Goal: Task Accomplishment & Management: Manage account settings

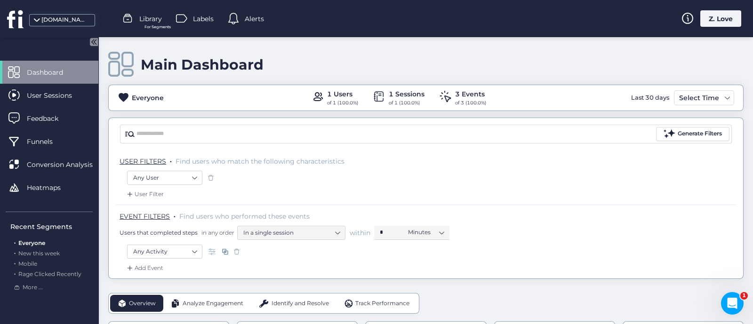
click at [716, 15] on div "Z. Love" at bounding box center [720, 18] width 41 height 16
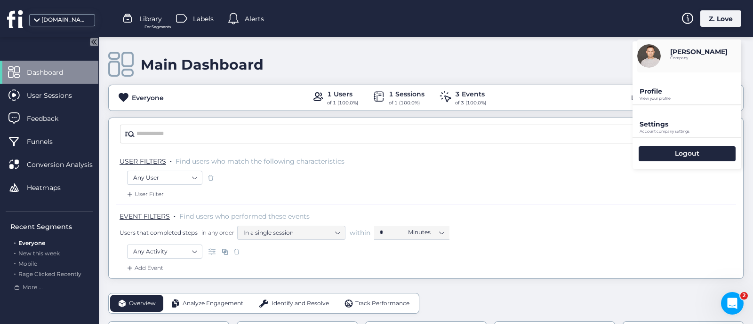
click at [667, 125] on p "Settings" at bounding box center [690, 124] width 102 height 8
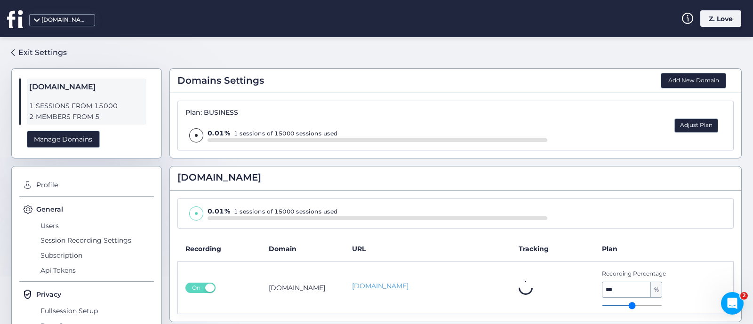
click at [686, 124] on button "Adjust Plan" at bounding box center [696, 126] width 44 height 14
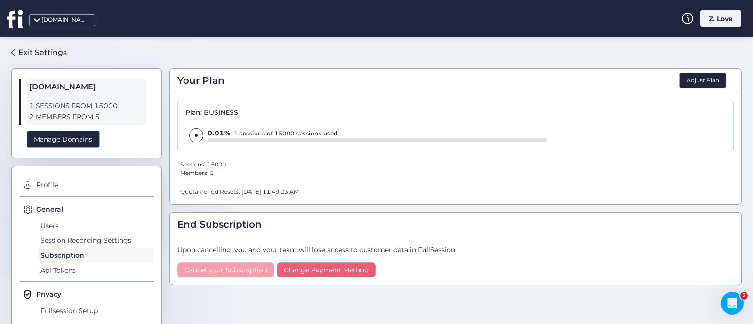
click at [242, 270] on span "Cancel your Subscription" at bounding box center [225, 270] width 83 height 8
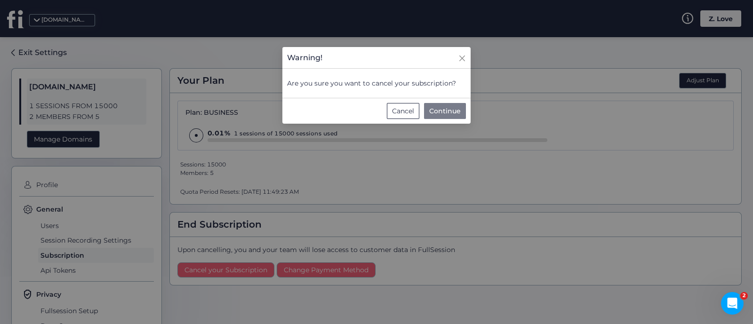
click at [439, 112] on span "Continue" at bounding box center [445, 111] width 32 height 10
